Goal: Navigation & Orientation: Find specific page/section

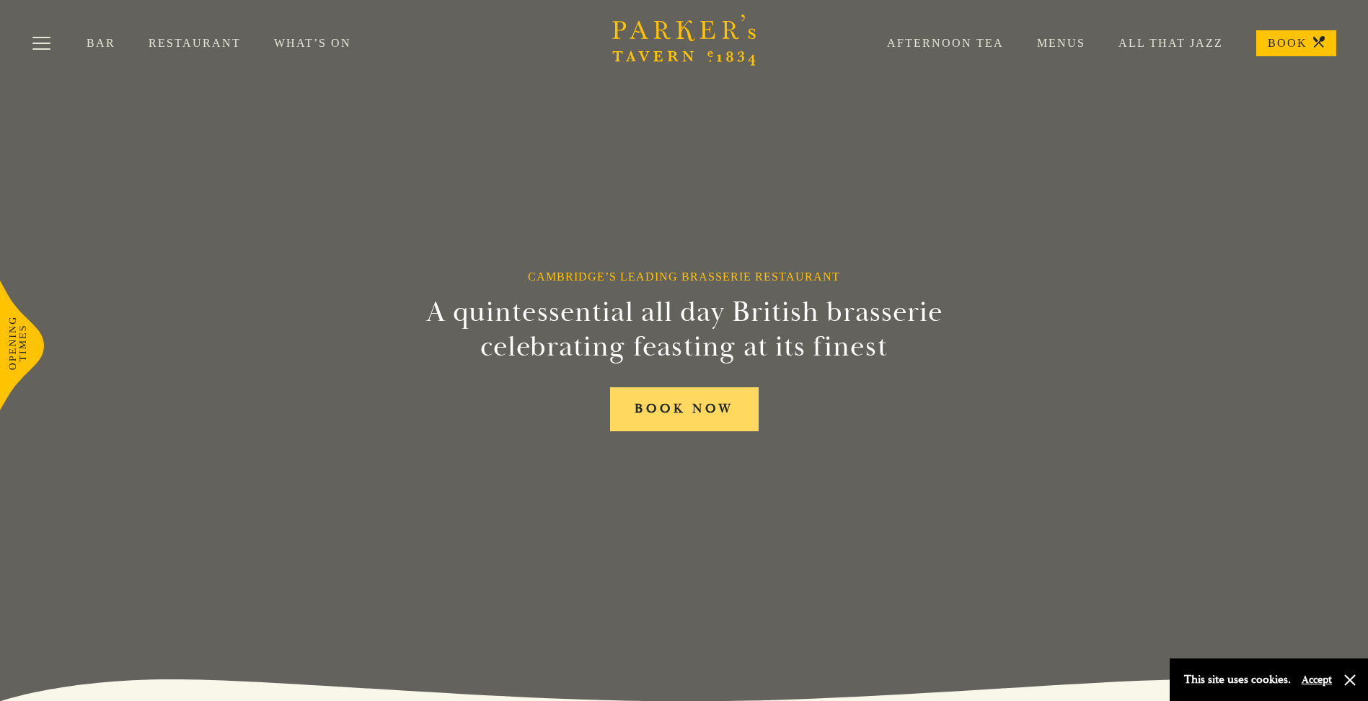
click at [684, 412] on link "BOOK NOW" at bounding box center [684, 409] width 149 height 44
click at [989, 47] on link "Afternoon Tea" at bounding box center [929, 43] width 150 height 14
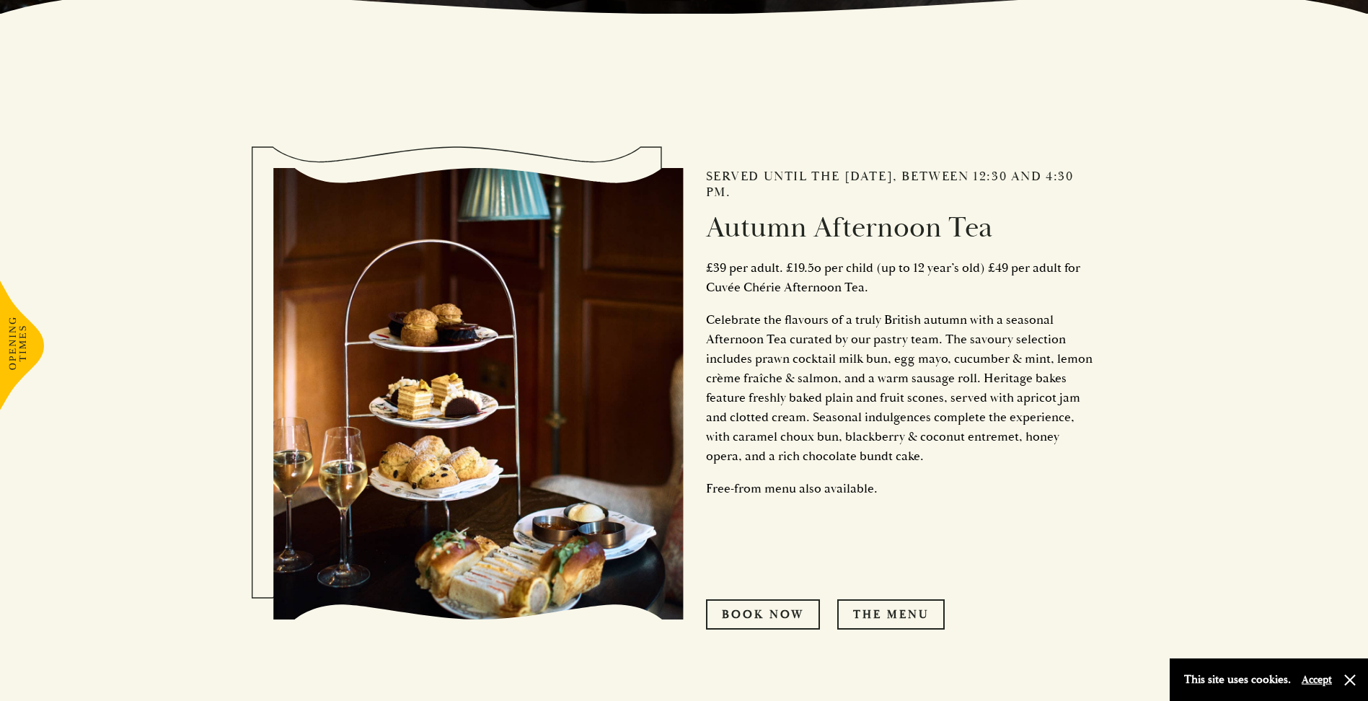
scroll to position [865, 0]
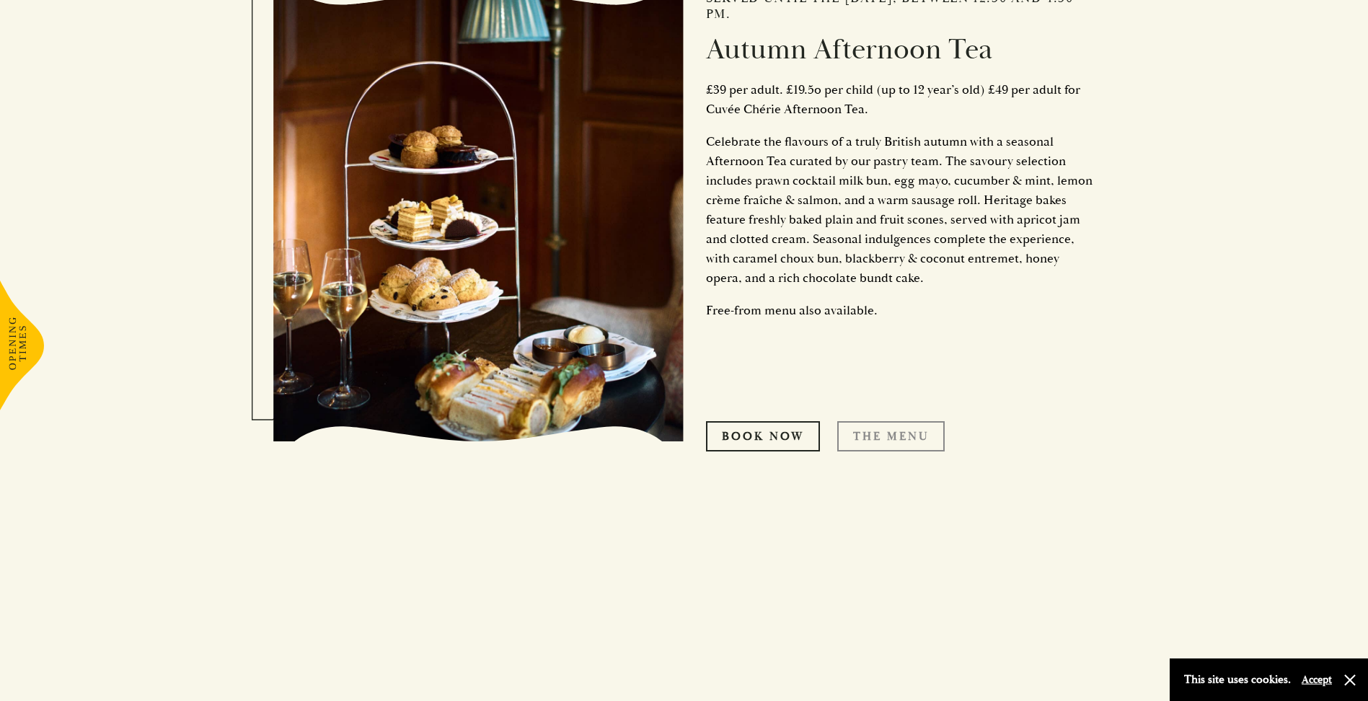
click at [882, 436] on link "THE MENU" at bounding box center [890, 436] width 107 height 30
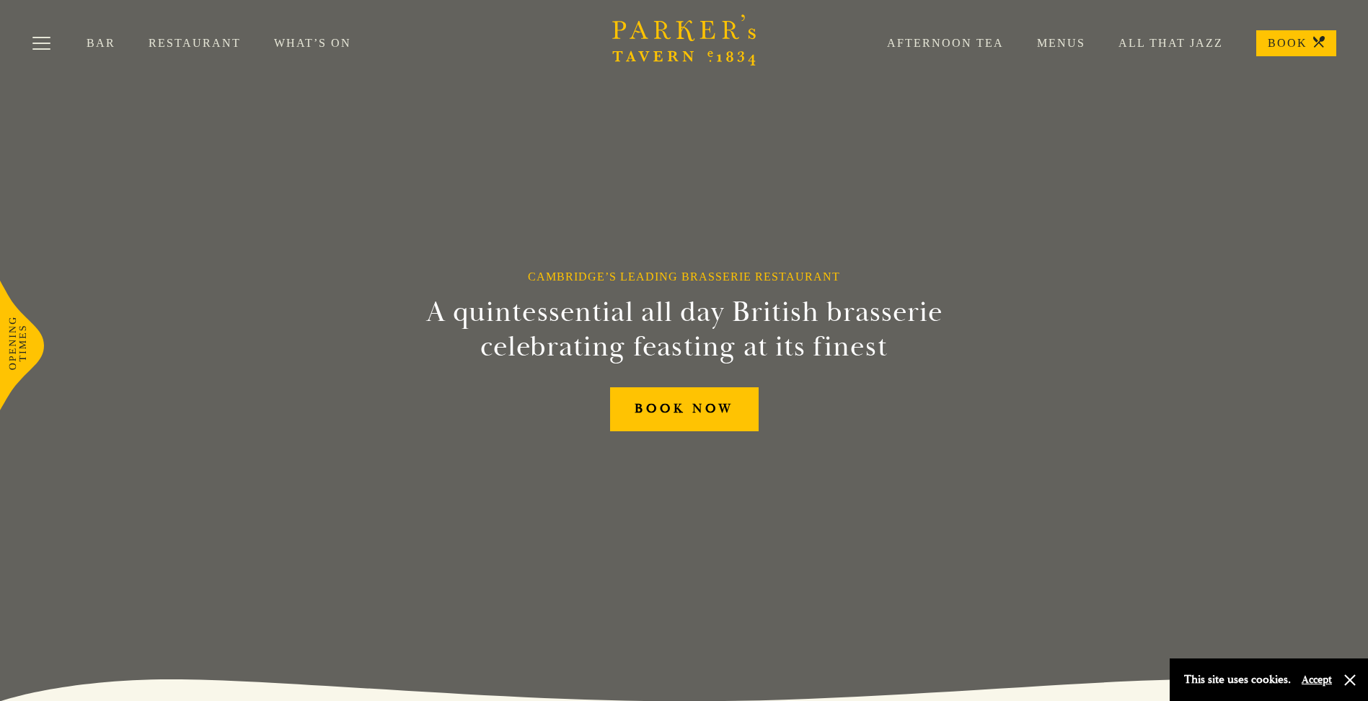
click at [102, 42] on link "Bar" at bounding box center [118, 43] width 62 height 14
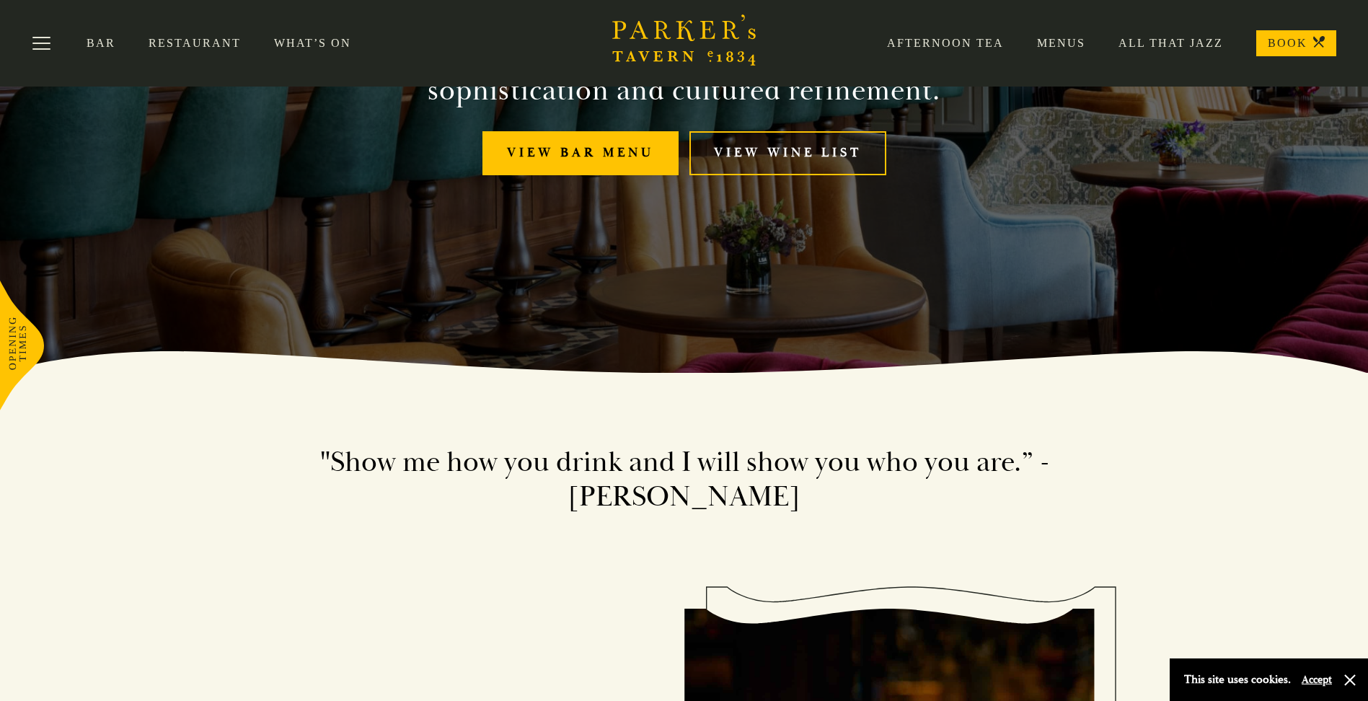
scroll to position [144, 0]
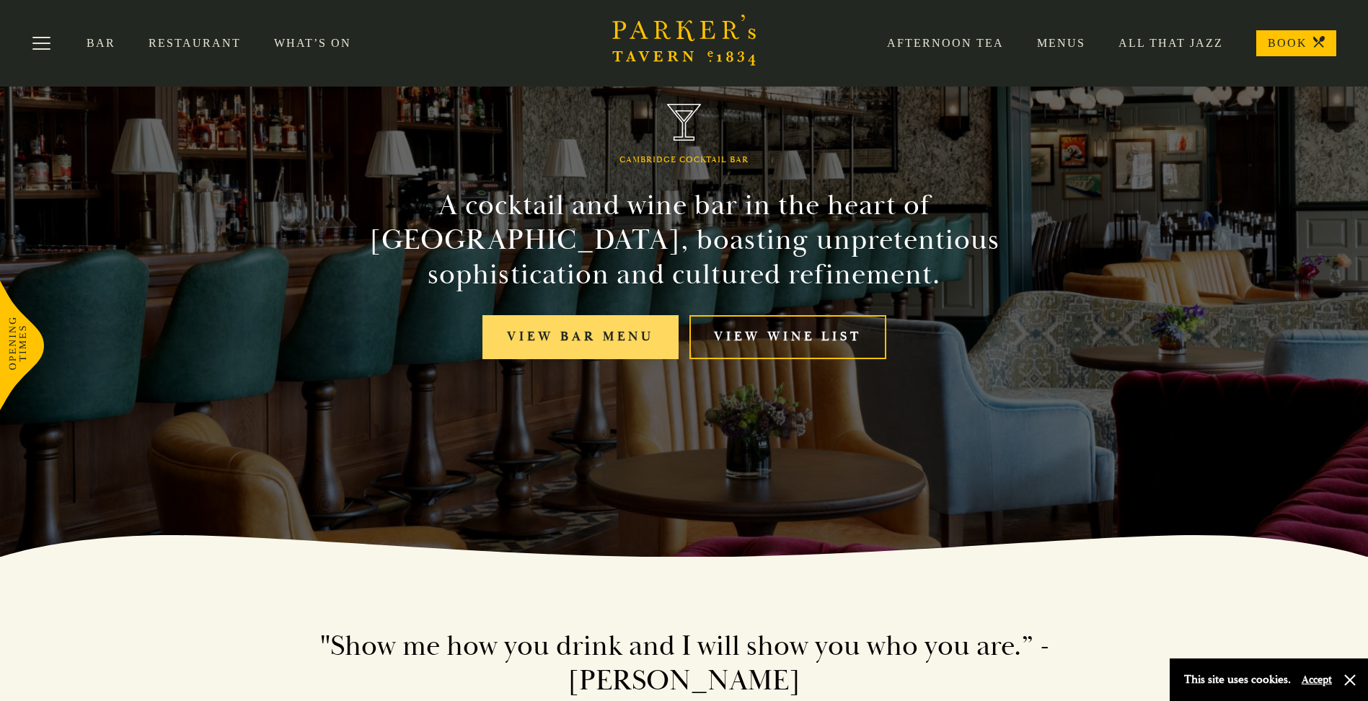
click at [578, 332] on link "View bar menu" at bounding box center [580, 337] width 196 height 44
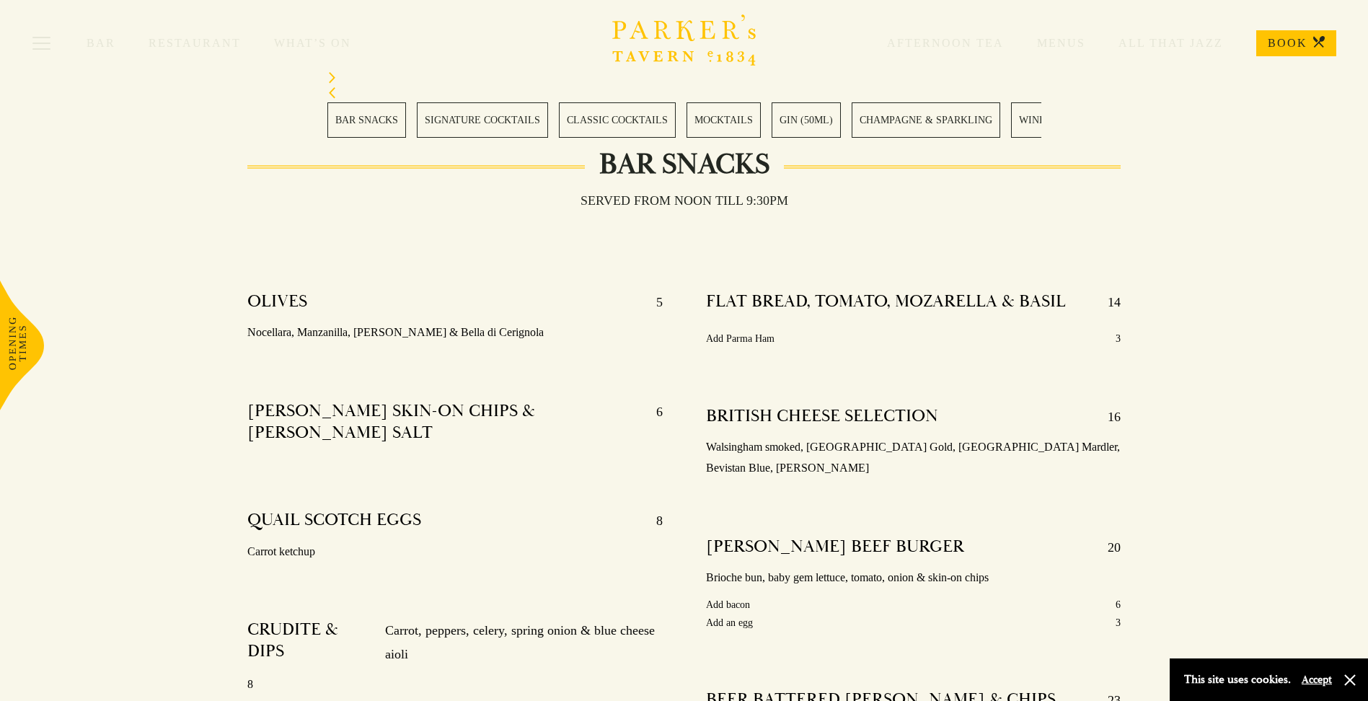
scroll to position [433, 0]
click at [407, 125] on link "WINES" at bounding box center [431, 119] width 48 height 35
click at [604, 115] on link "COFFEE" at bounding box center [626, 119] width 54 height 35
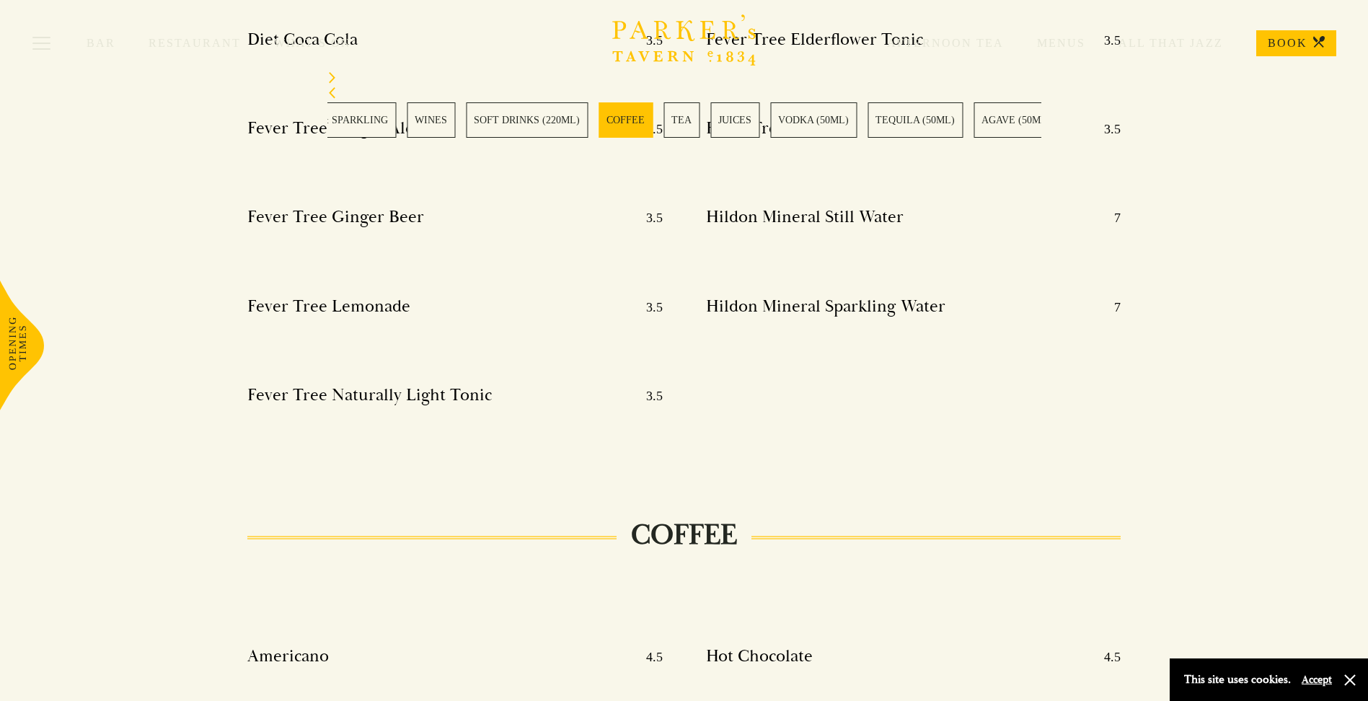
scroll to position [6928, 0]
